Goal: Task Accomplishment & Management: Use online tool/utility

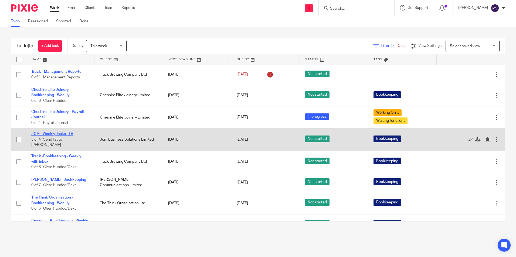
click at [61, 134] on link "JCM - Weekly Tasks - FA" at bounding box center [52, 134] width 42 height 4
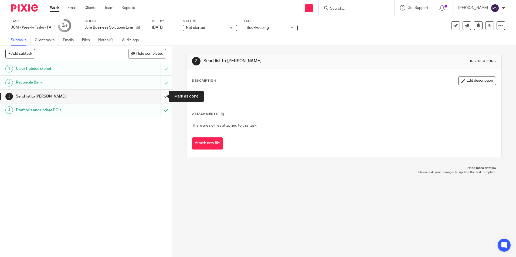
click at [159, 96] on input "submit" at bounding box center [86, 96] width 172 height 13
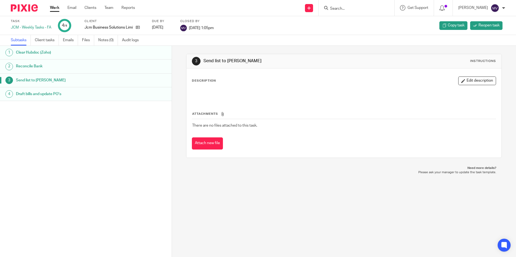
click at [50, 8] on link "Work" at bounding box center [54, 7] width 9 height 5
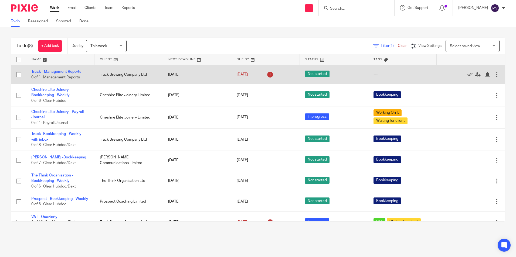
click at [67, 69] on td "Track - Management Reports 0 of 1 · Management Reports" at bounding box center [60, 74] width 68 height 19
click at [69, 72] on link "Track - Management Reports" at bounding box center [56, 72] width 50 height 4
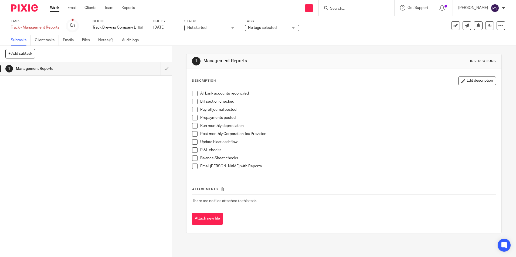
click at [57, 8] on link "Work" at bounding box center [54, 7] width 9 height 5
